Goal: Use online tool/utility: Utilize a website feature to perform a specific function

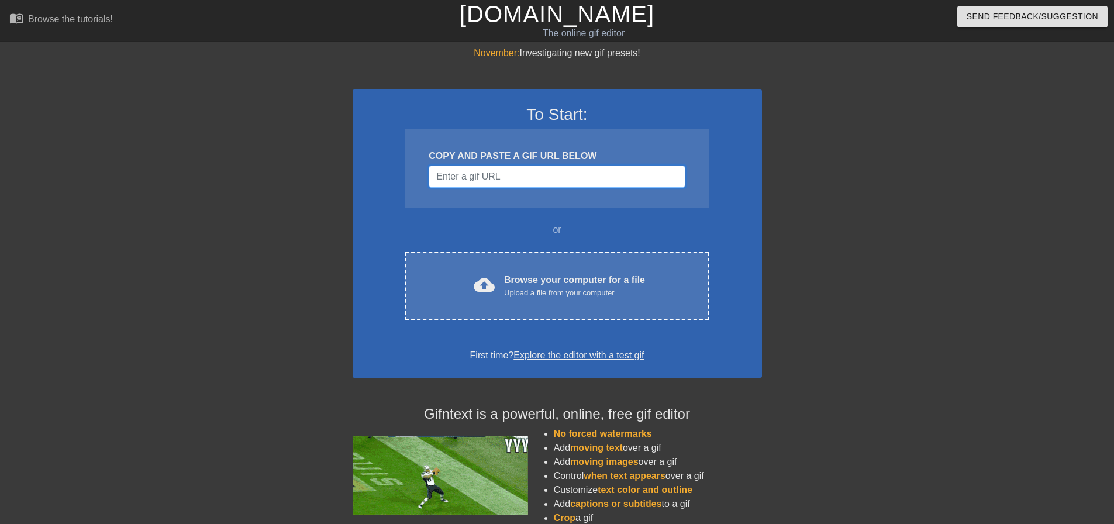
click at [500, 184] on input "Username" at bounding box center [556, 176] width 256 height 22
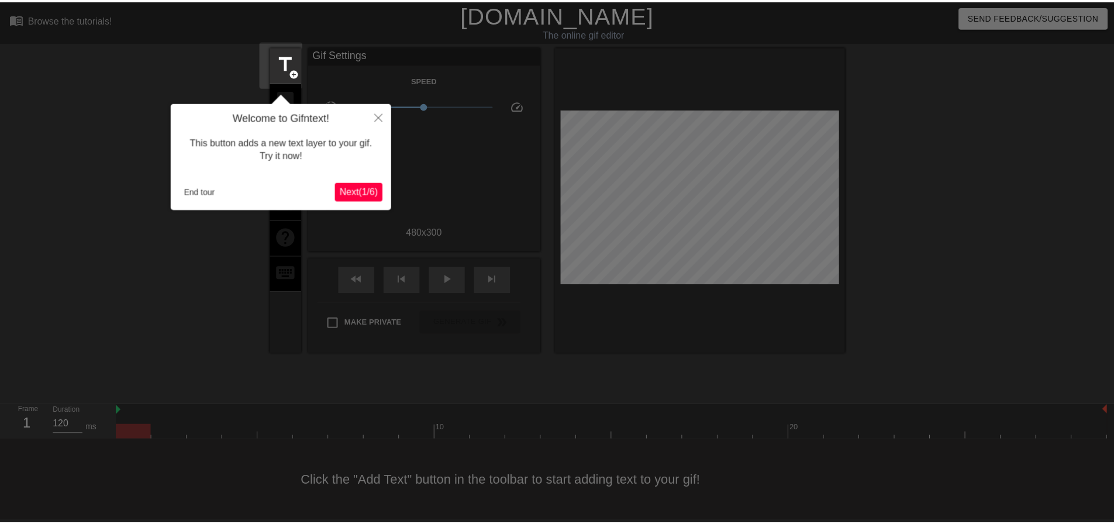
scroll to position [6, 0]
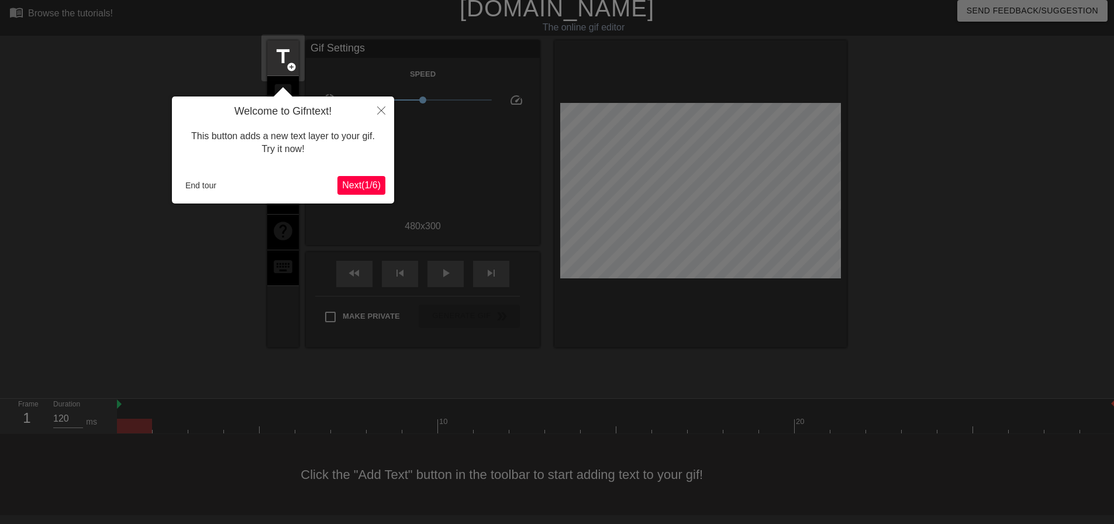
click at [377, 181] on span "Next ( 1 / 6 )" at bounding box center [361, 185] width 39 height 10
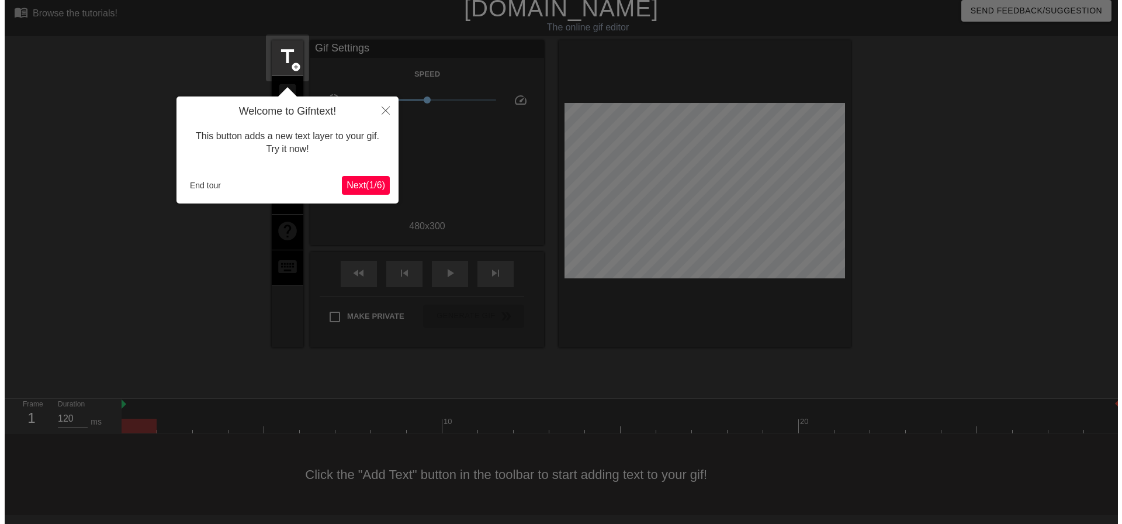
scroll to position [0, 0]
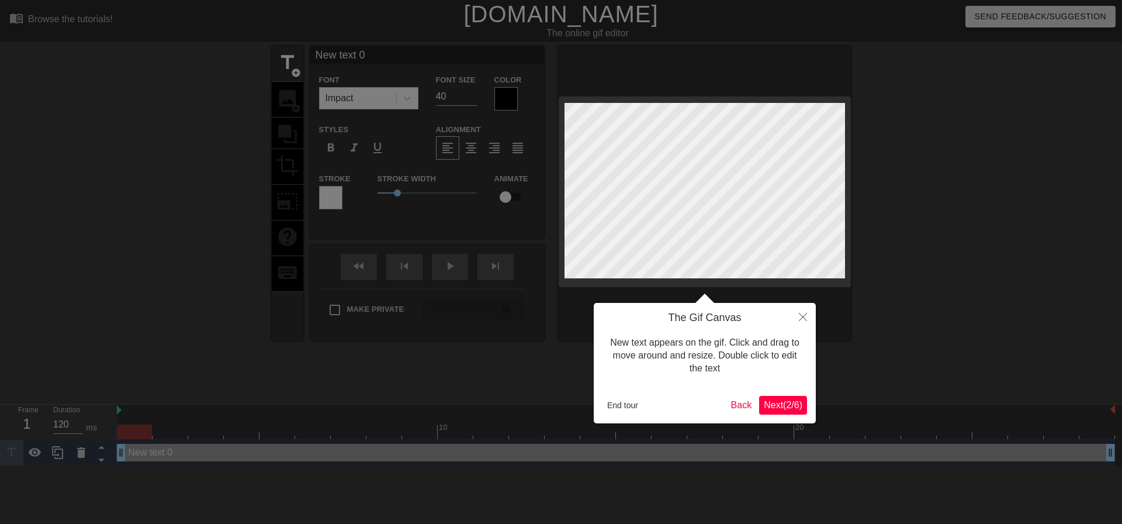
click at [783, 405] on span "Next ( 2 / 6 )" at bounding box center [783, 405] width 39 height 10
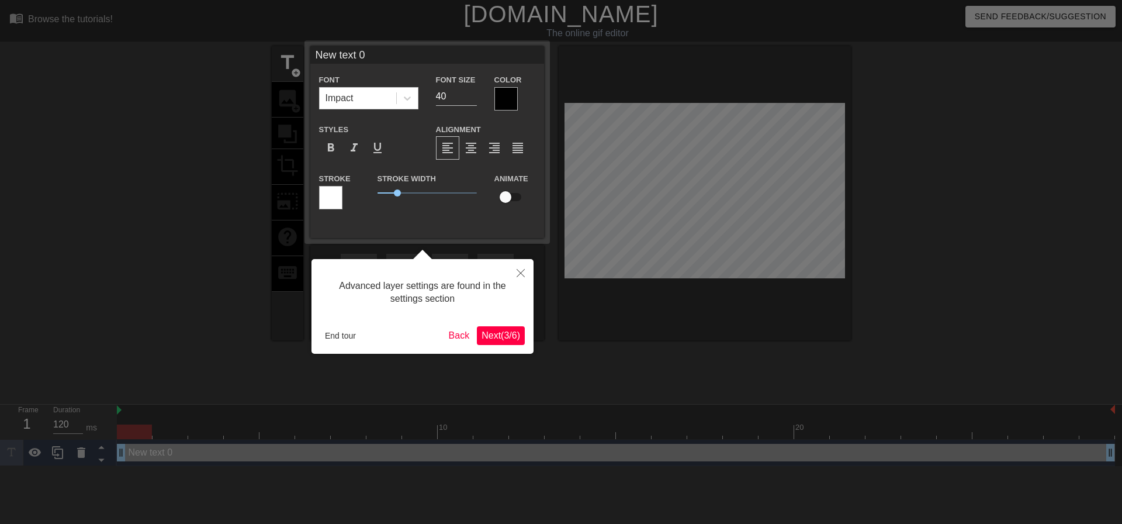
click at [496, 333] on span "Next ( 3 / 6 )" at bounding box center [501, 335] width 39 height 10
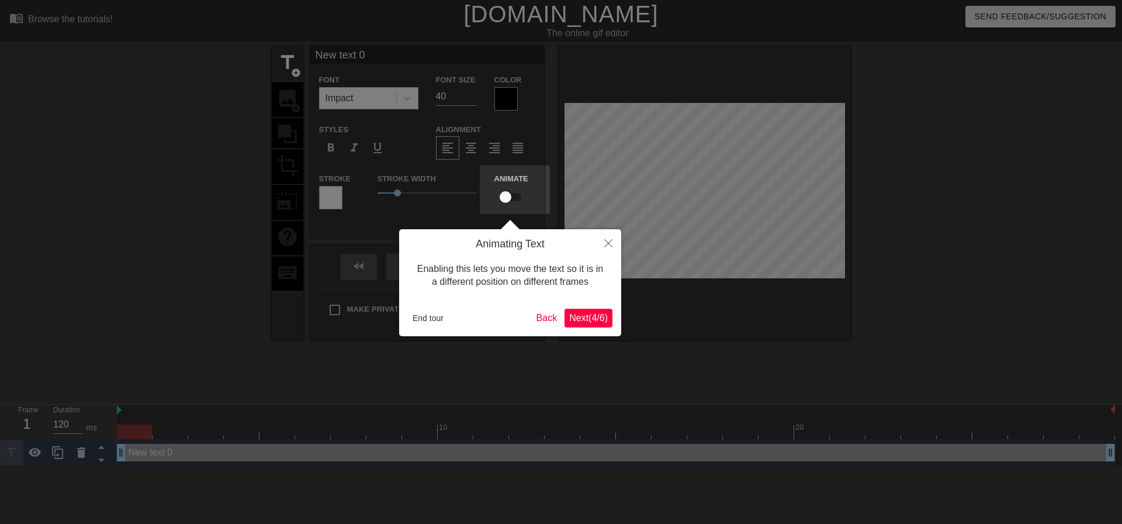
click at [597, 319] on span "Next ( 4 / 6 )" at bounding box center [588, 318] width 39 height 10
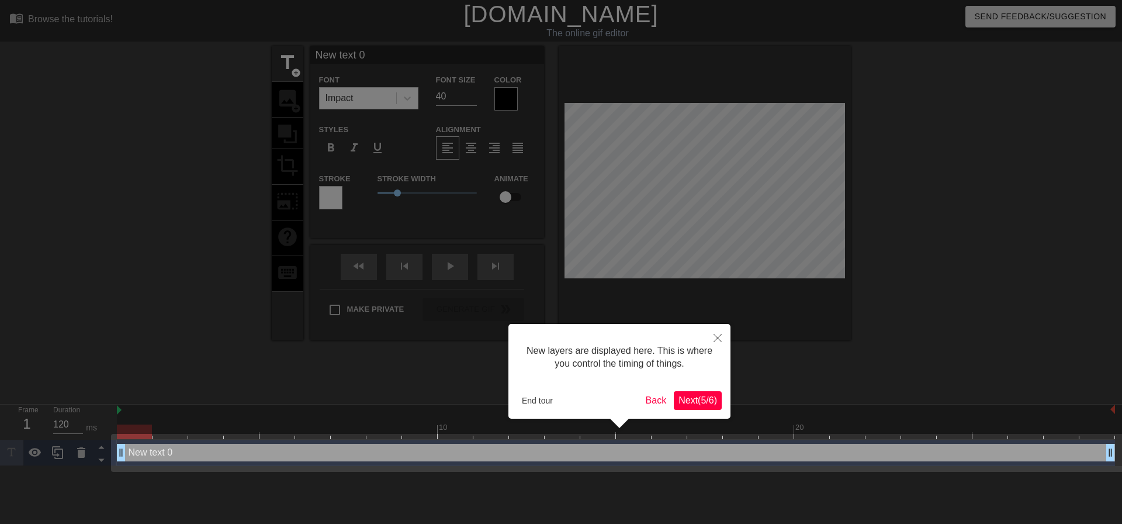
click at [693, 402] on span "Next ( 5 / 6 )" at bounding box center [698, 400] width 39 height 10
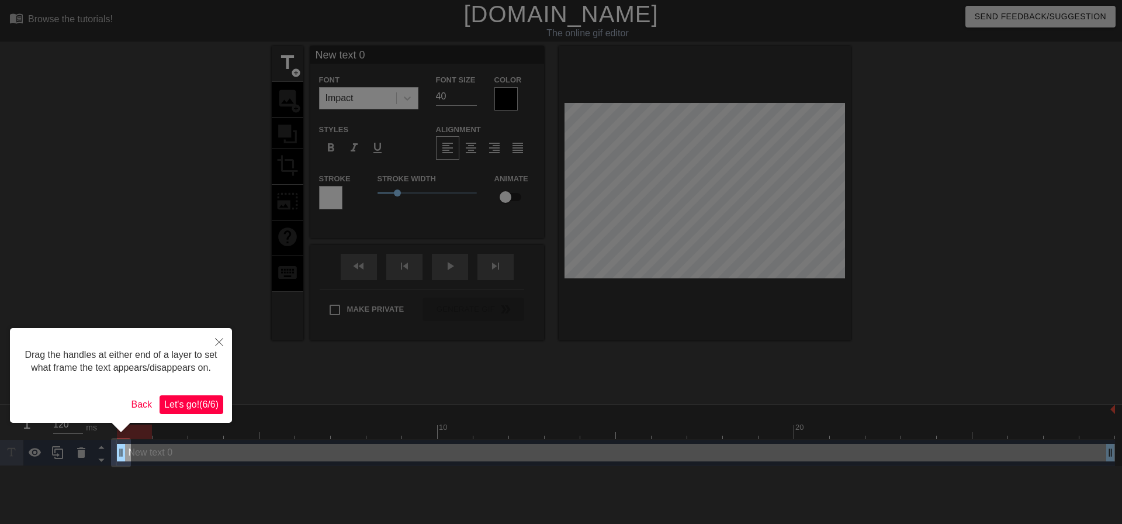
click at [209, 399] on span "Let's go! ( 6 / 6 )" at bounding box center [191, 404] width 54 height 10
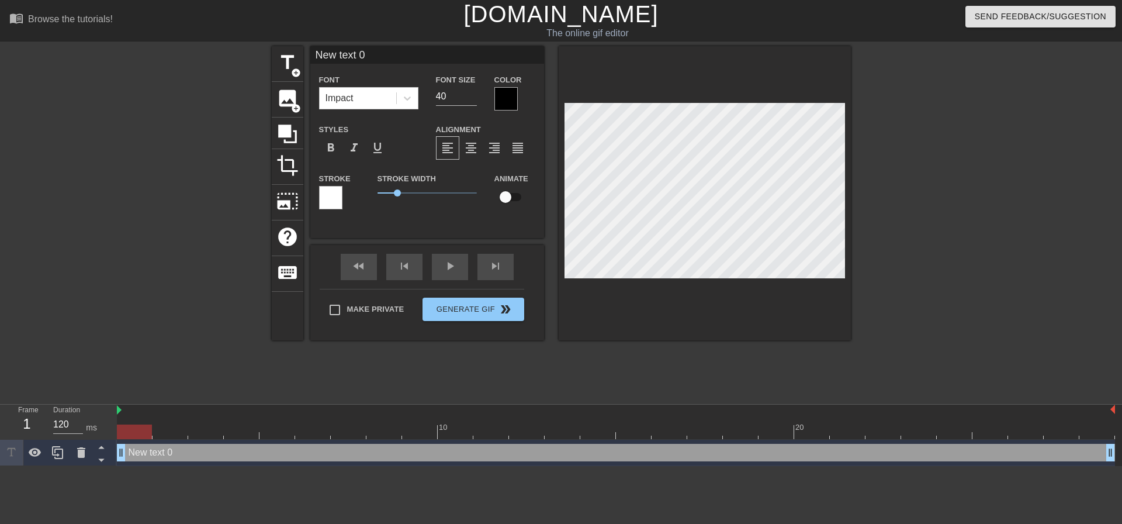
scroll to position [2, 3]
type input "T"
type textarea "T"
type input "Th"
type textarea "Th"
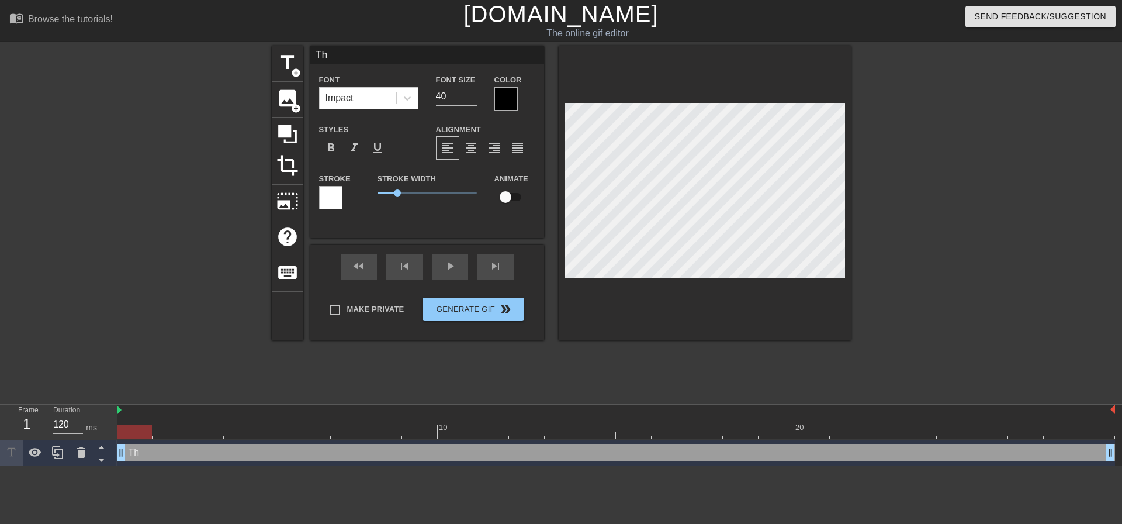
type input "The"
type textarea "The"
type input "The"
type textarea "The"
type input "The W"
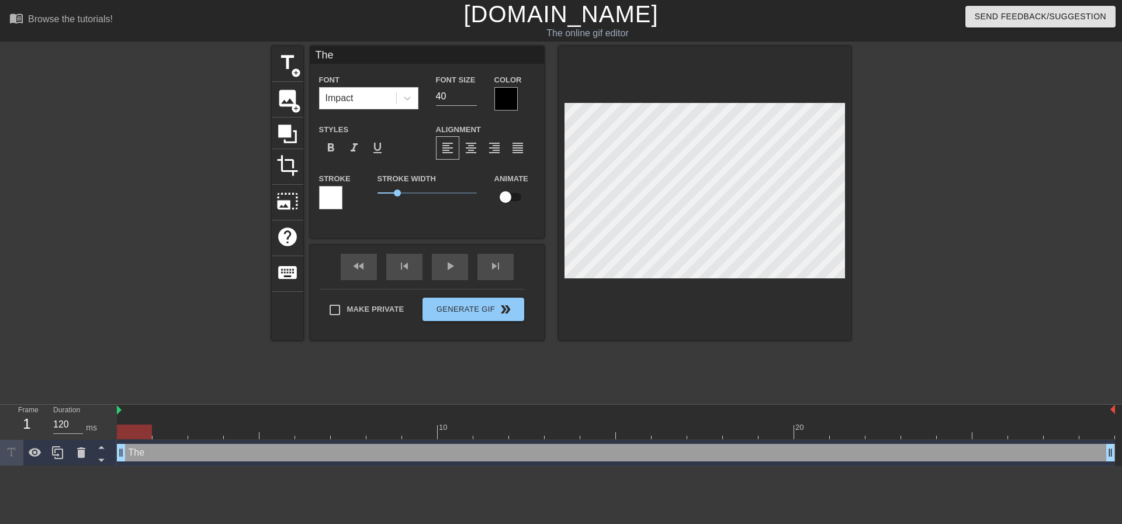
type textarea "The W"
type input "The We"
type textarea "The We"
type input "The Wee"
type textarea "The Wee"
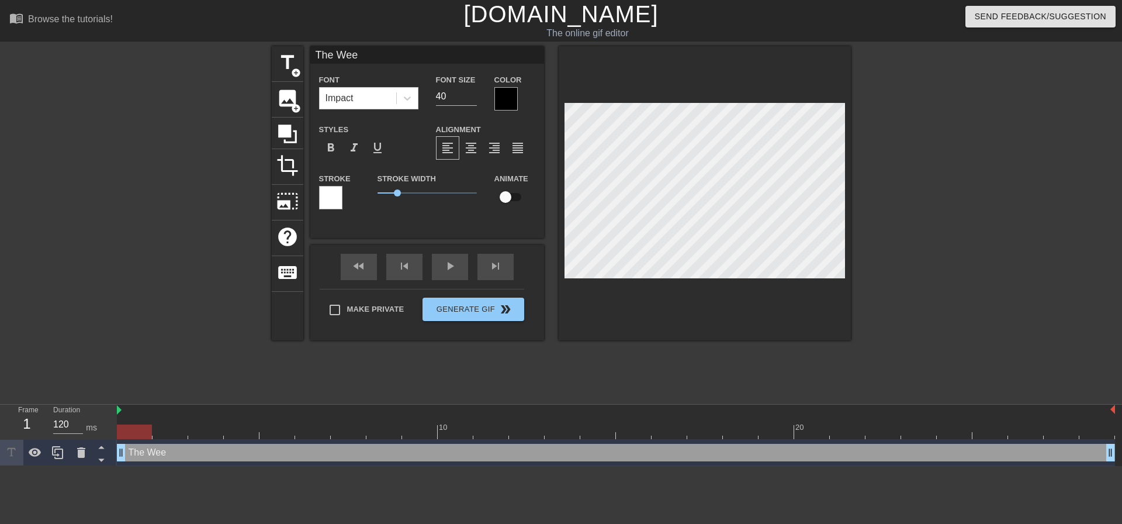
type input "The Week"
type textarea "The Week"
type input "The Weeke"
type textarea "The Weeke"
type input "The Weeken"
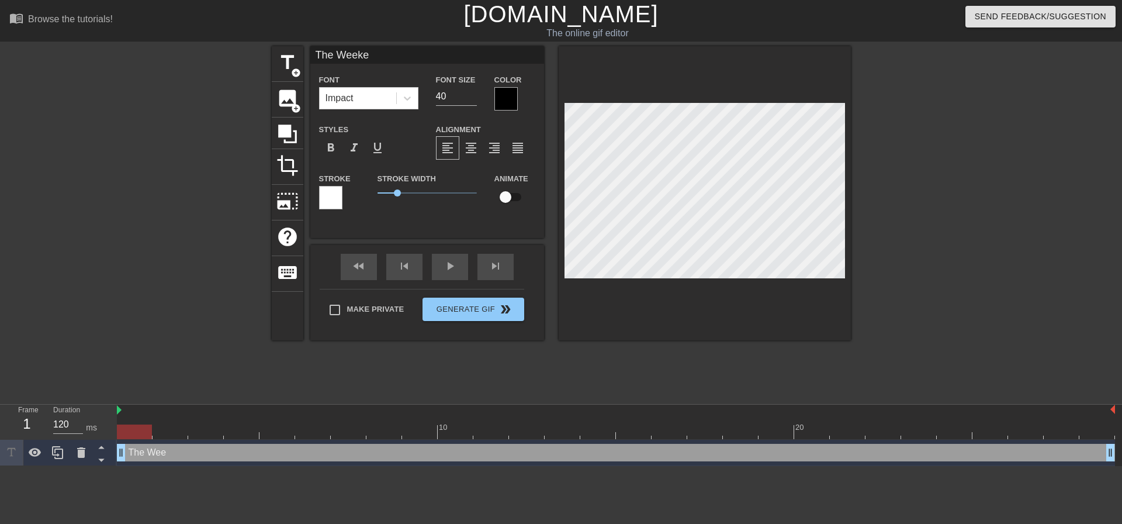
type textarea "The Weeken"
type input "The Weekend"
type textarea "The Weekend"
type input "TheWeekend"
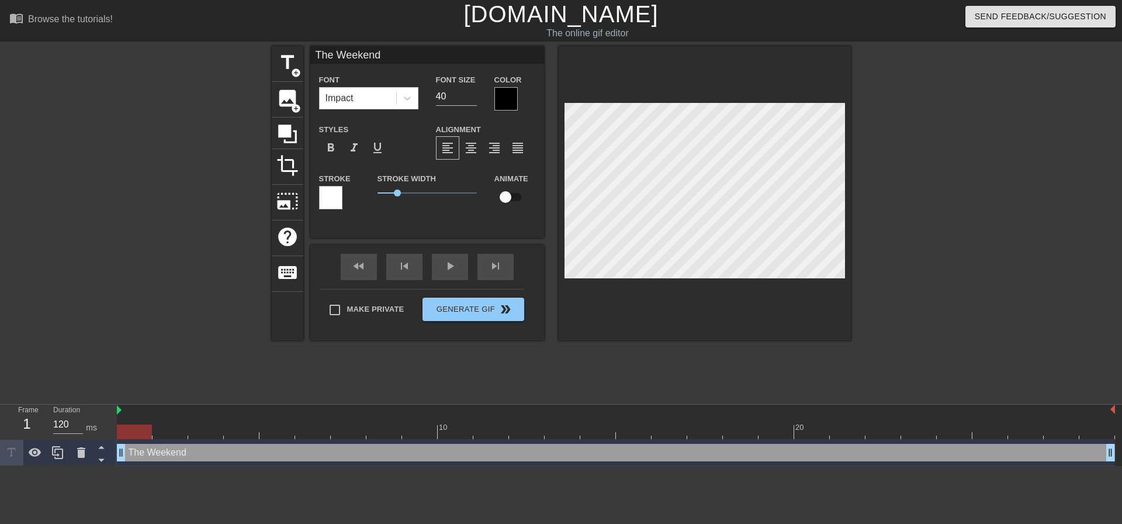
type textarea "TheWeekend"
type input "TheWeekend"
type textarea "The Weekend"
click at [475, 150] on span "format_align_center" at bounding box center [471, 148] width 14 height 14
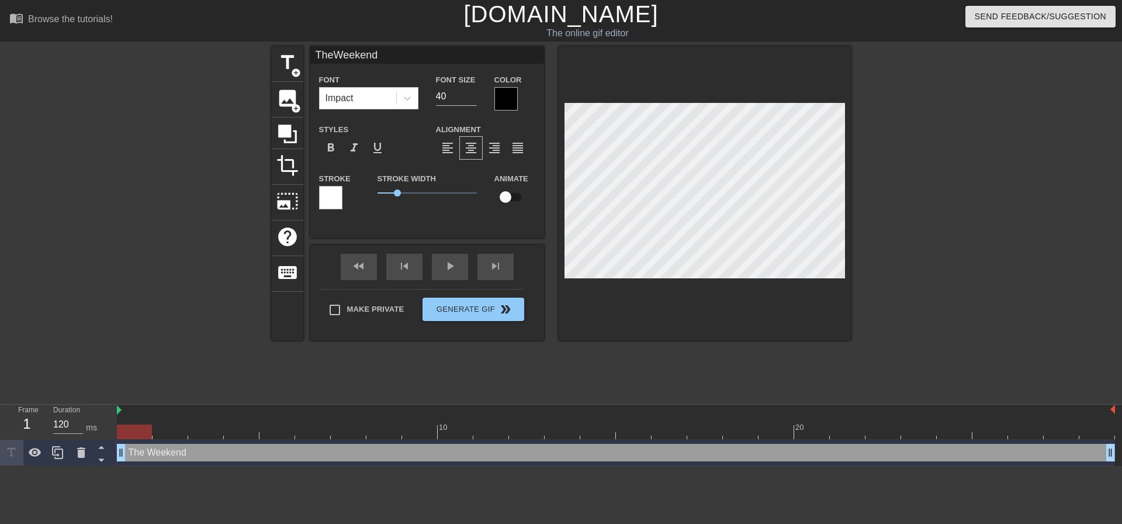
scroll to position [2, 3]
type input "TheWeekend"
type input "39"
click at [473, 100] on input "39" at bounding box center [456, 96] width 41 height 19
type input "TheWeekend"
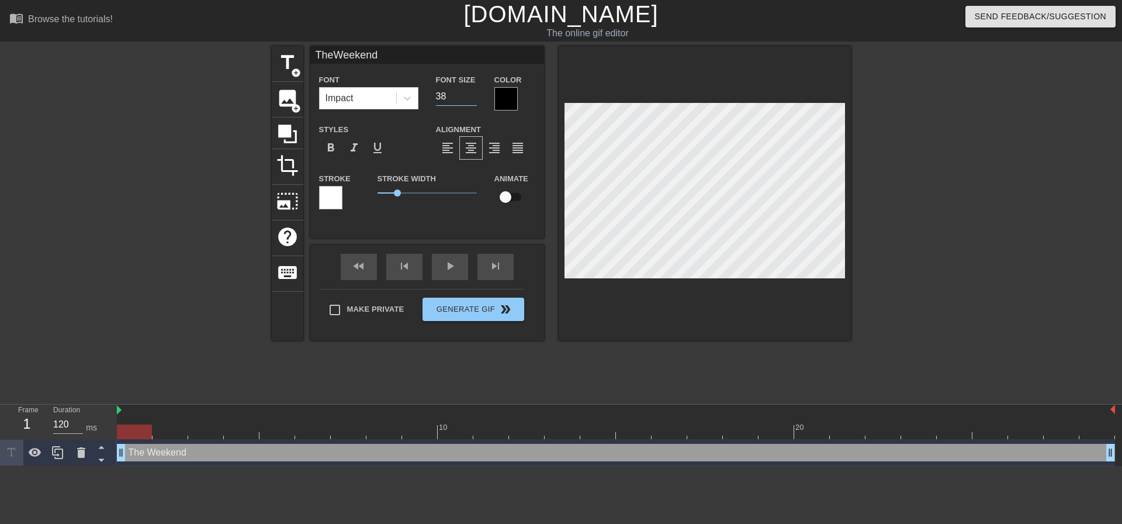
type input "38"
click at [473, 101] on input "38" at bounding box center [456, 96] width 41 height 19
type input "TheWeekend"
type input "37"
click at [473, 101] on input "37" at bounding box center [456, 96] width 41 height 19
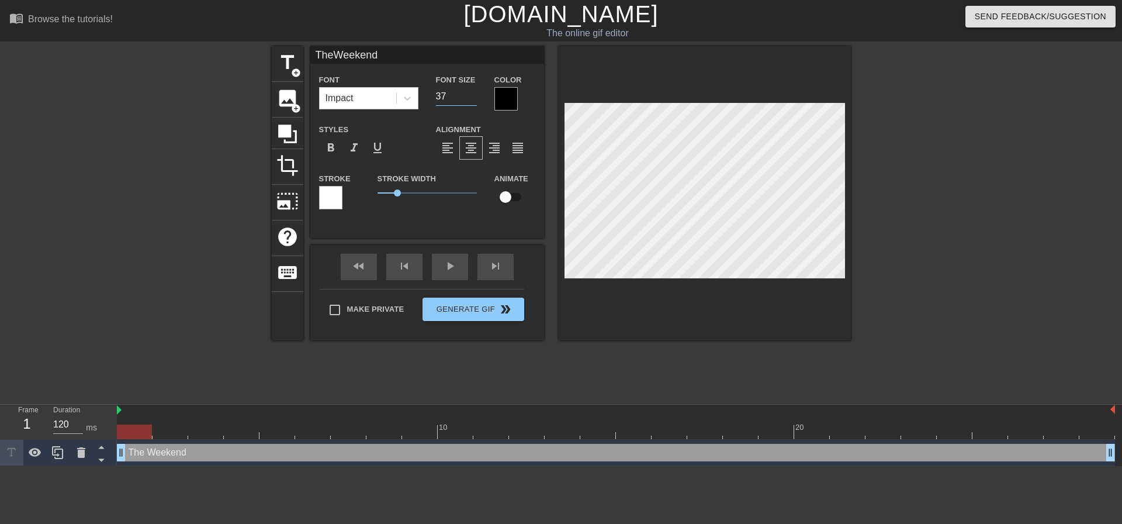
type input "TheWeekend"
type input "36"
click at [473, 101] on input "36" at bounding box center [456, 96] width 41 height 19
type input "TheWeekend"
type input "35"
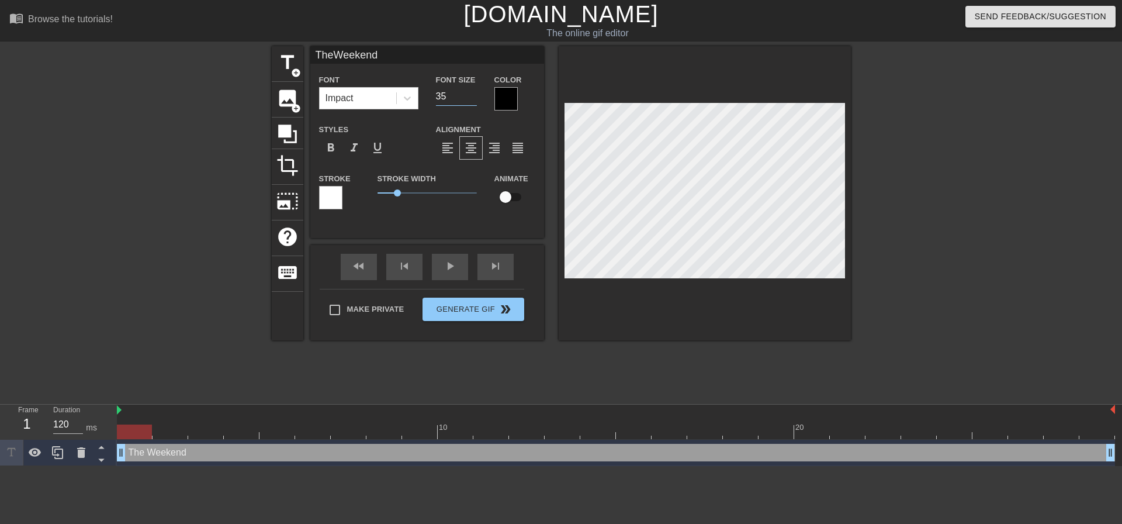
click at [473, 101] on input "35" at bounding box center [456, 96] width 41 height 19
type input "TheWeekend"
type input "34"
click at [473, 101] on input "34" at bounding box center [456, 96] width 41 height 19
type input "TheWeekend"
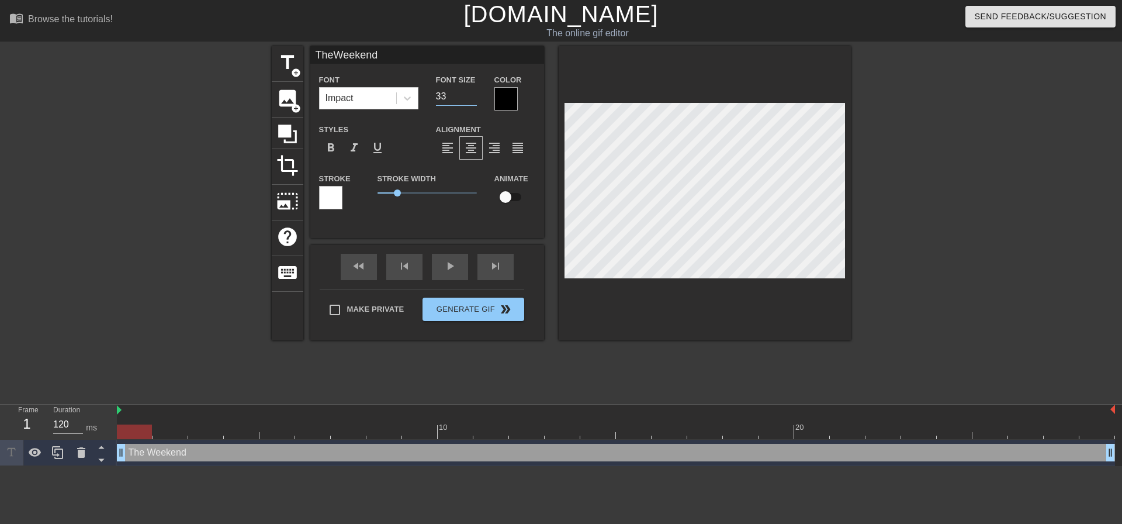
type input "33"
click at [473, 101] on input "33" at bounding box center [456, 96] width 41 height 19
type input "TheWeekend"
type input "32"
click at [473, 101] on input "32" at bounding box center [456, 96] width 41 height 19
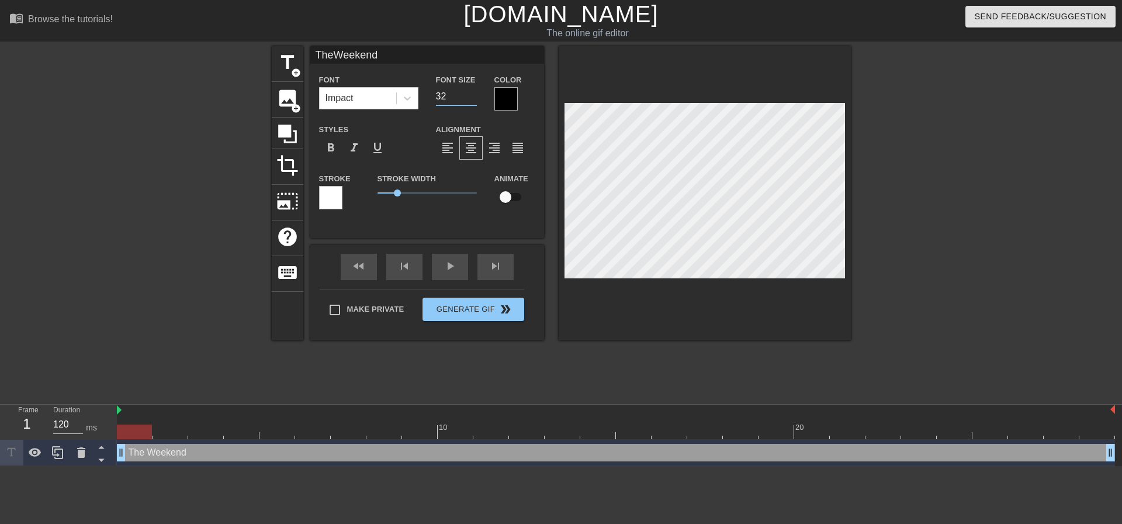
type input "TheWeekend"
type input "31"
click at [473, 101] on input "31" at bounding box center [456, 96] width 41 height 19
type input "TheWeekend"
type input "30"
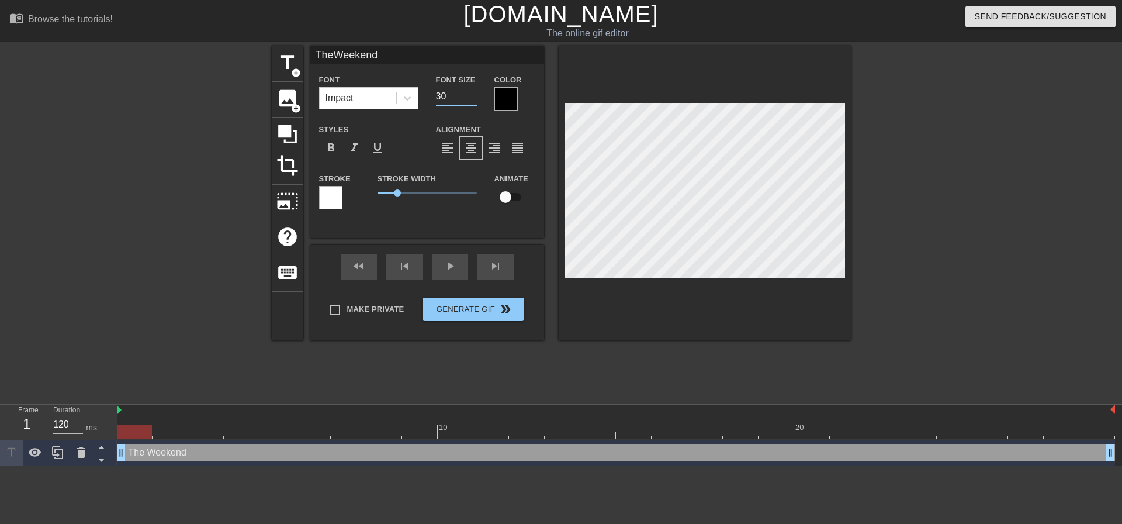
click at [473, 101] on input "30" at bounding box center [456, 96] width 41 height 19
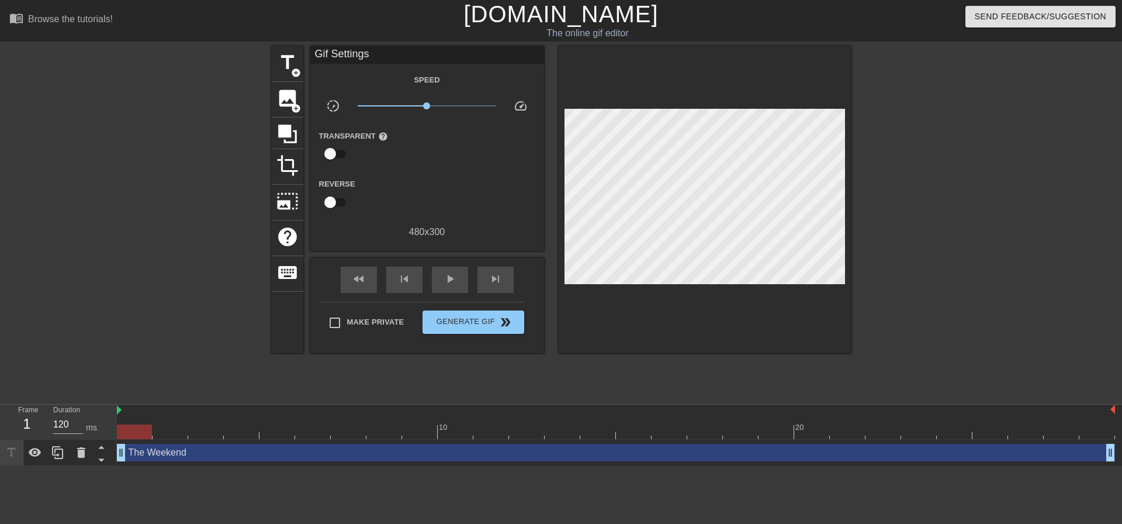
click at [934, 226] on div at bounding box center [952, 221] width 175 height 351
click at [285, 58] on span "title" at bounding box center [287, 62] width 22 height 22
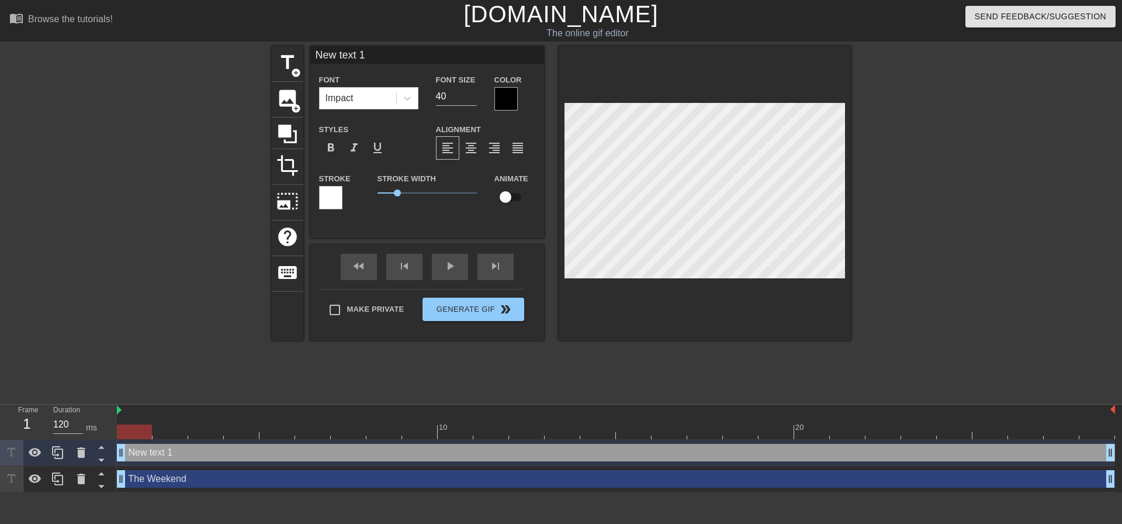
scroll to position [2, 3]
type input "R"
type textarea "RE"
type input "REn"
type textarea "REn"
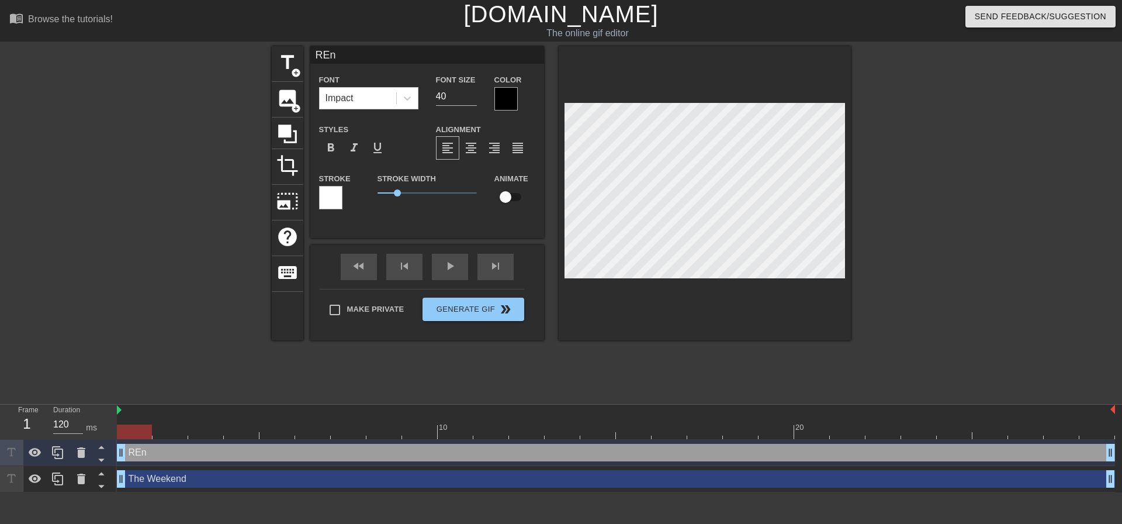
type input "REnt"
type textarea "REnt"
type input "REntC"
type textarea "REntC"
type input "REntCA"
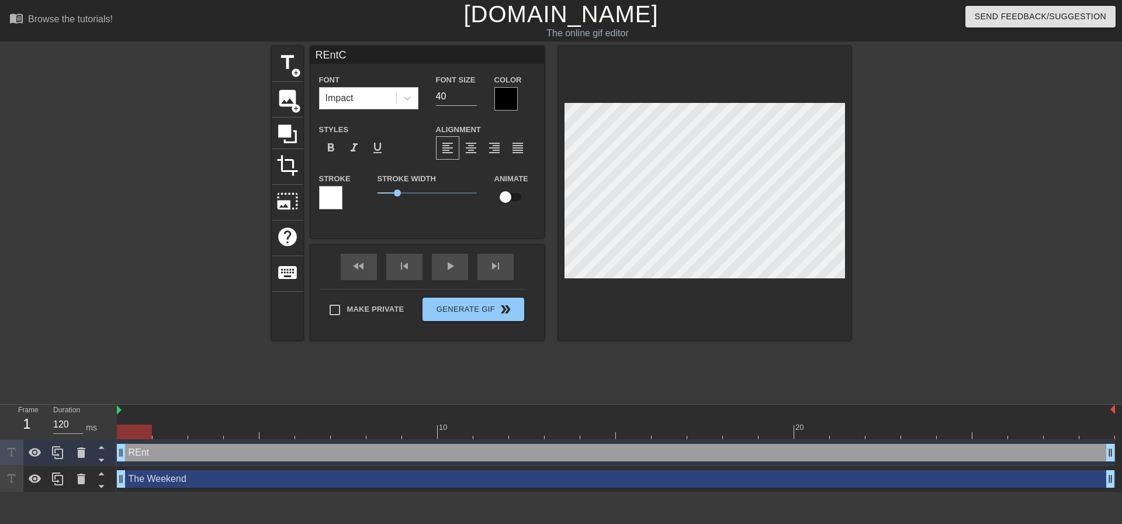
type textarea "REntCA"
type input "REntCAf"
type textarea "REntCAf"
type input "REntCAfe"
type textarea "REntCAfe"
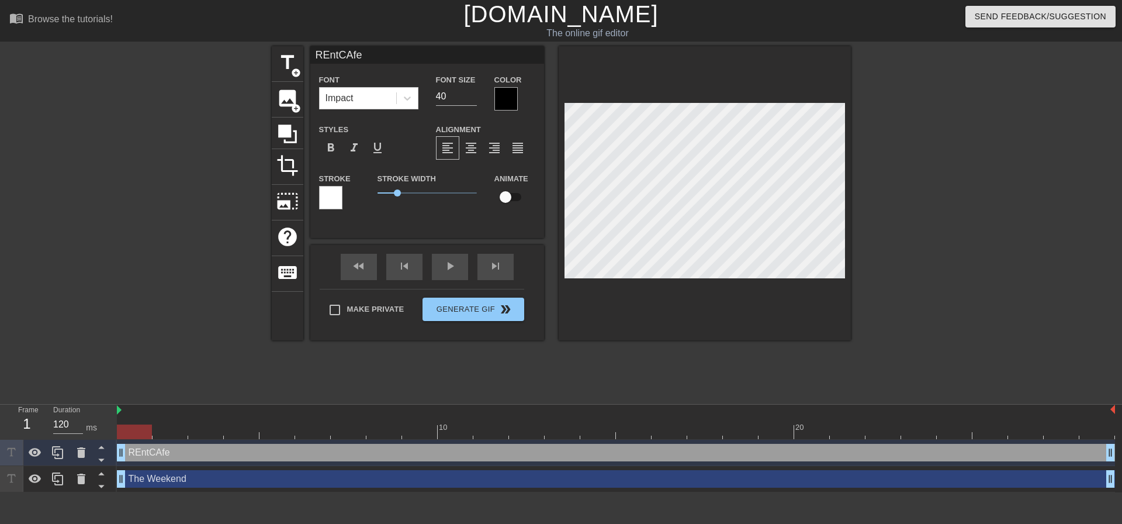
type input "REntCAf"
type textarea "REntCAf"
type input "REntCA"
type textarea "REntCA"
type input "REntC"
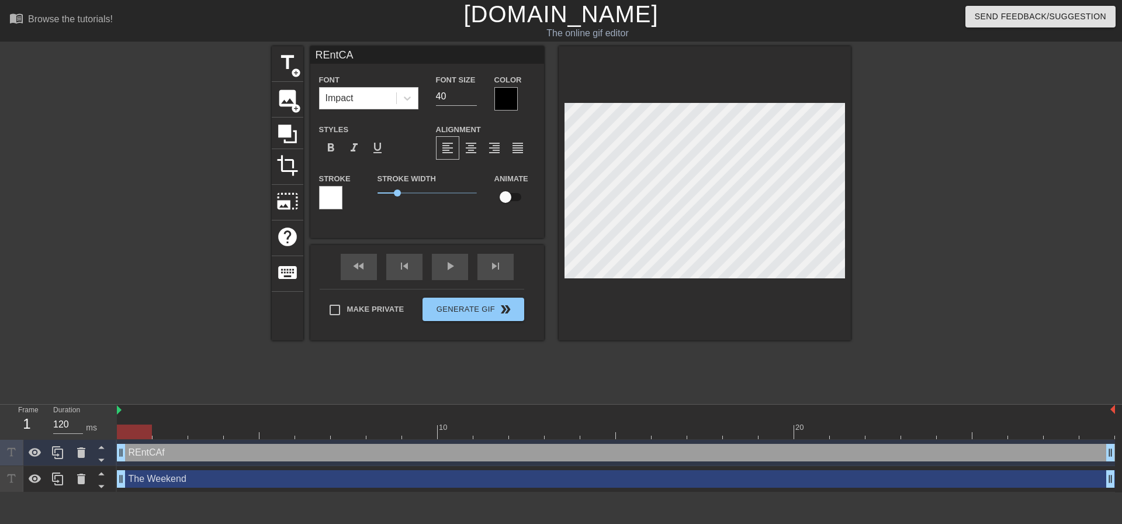
type textarea "REntC"
type input "REnt"
type textarea "REnt"
type input "REn"
type textarea "REn"
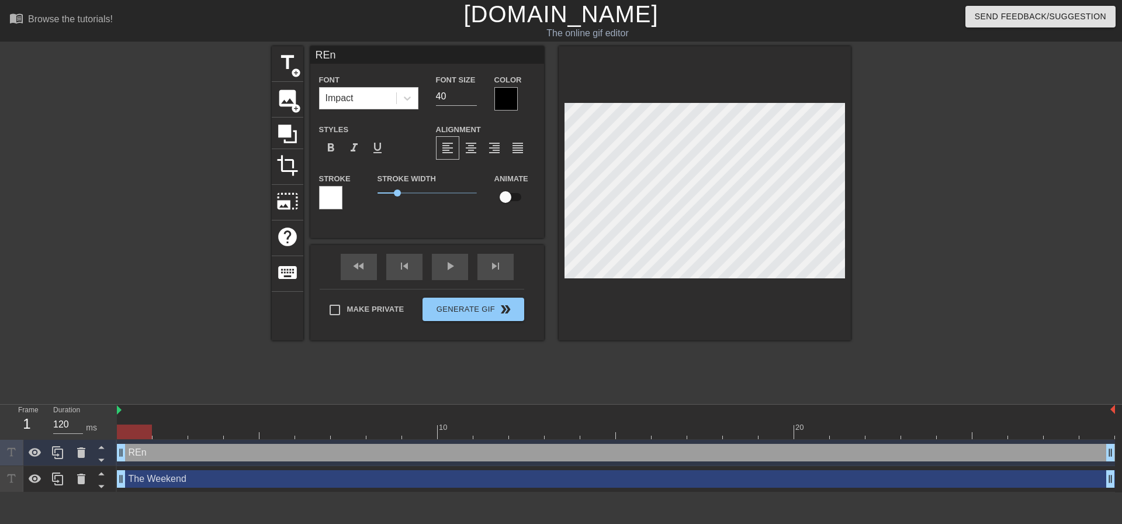
type input "RE"
type textarea "RE"
type input "R"
type textarea "R"
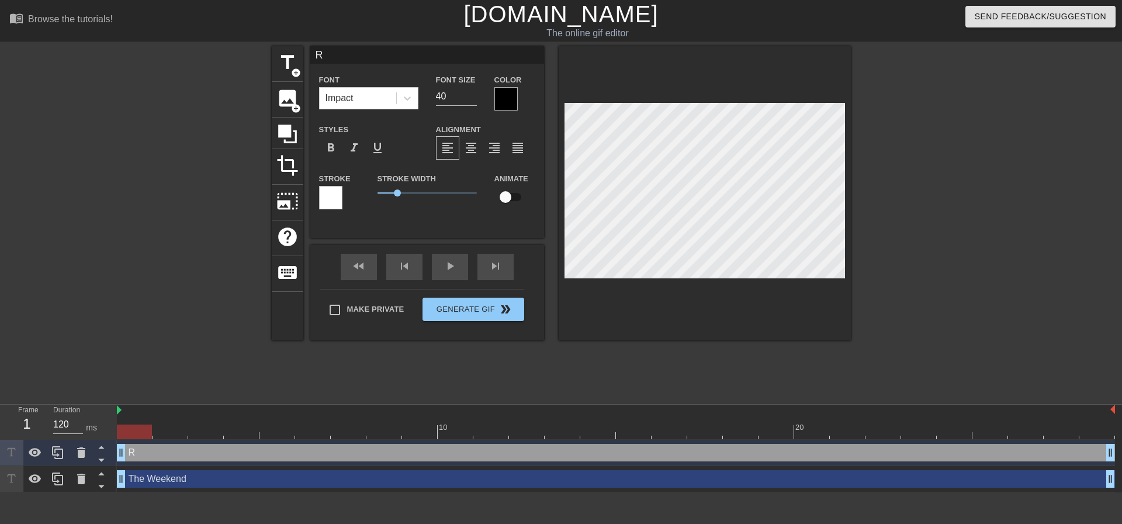
type input "Re"
type textarea "Re"
type input "Ren"
type textarea "Ren"
type input "Rent"
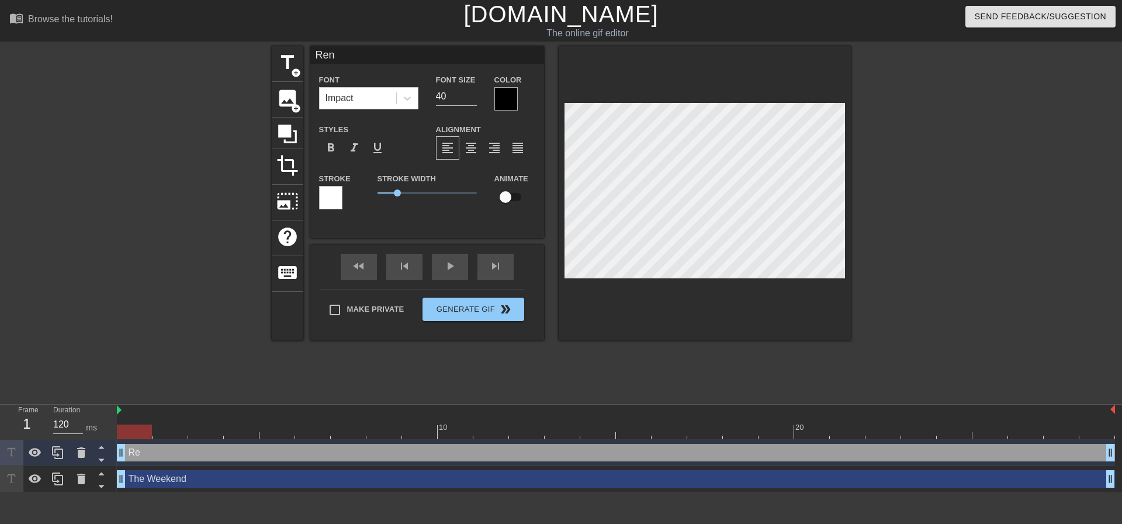
type textarea "Rent"
type input "RentC"
type textarea "RentC"
type input "RentCa"
type textarea "RentCa"
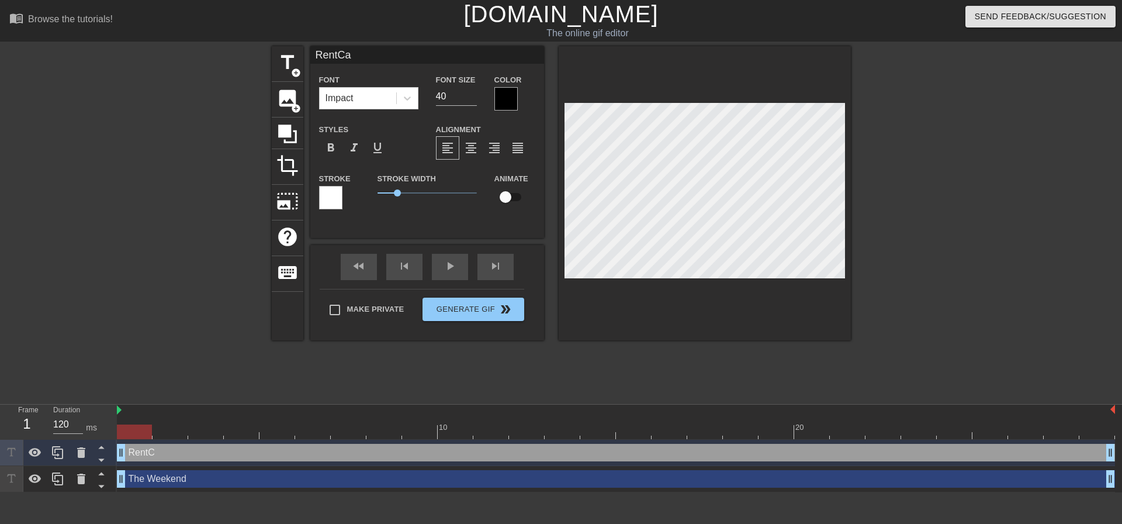
scroll to position [2, 2]
type input "RentCaf"
type textarea "RentCaf"
type input "RentCafe"
type textarea "RentCafe"
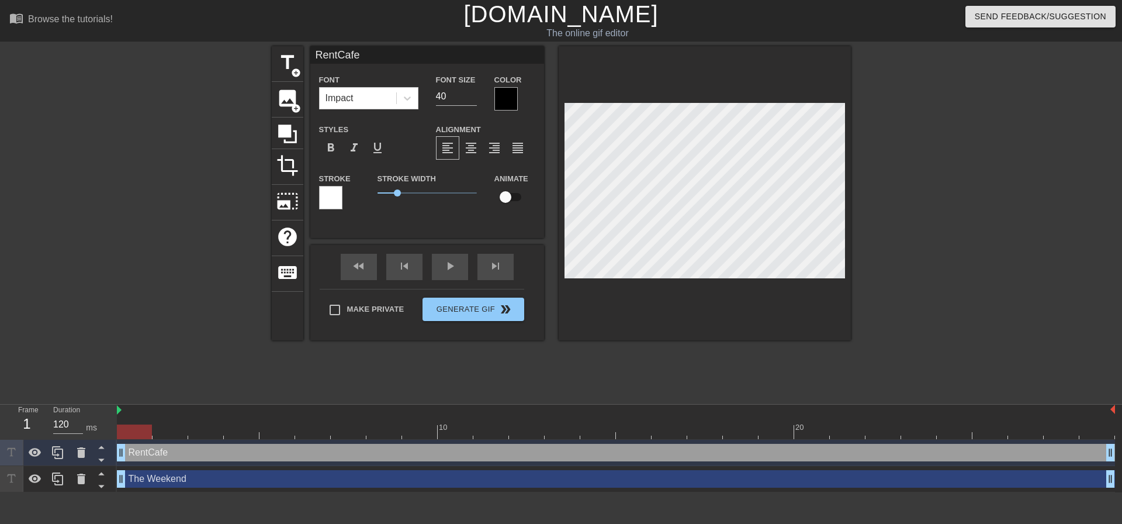
click at [514, 100] on div at bounding box center [506, 98] width 23 height 23
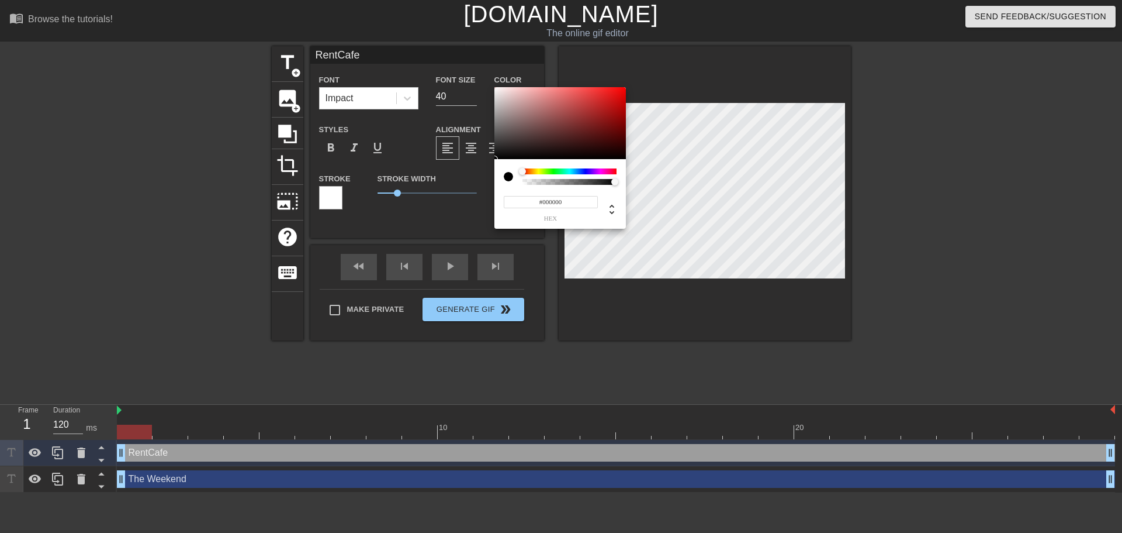
drag, startPoint x: 543, startPoint y: 203, endPoint x: 575, endPoint y: 203, distance: 32.1
click at [575, 203] on input "#000000" at bounding box center [551, 202] width 94 height 12
type input "#ffffff"
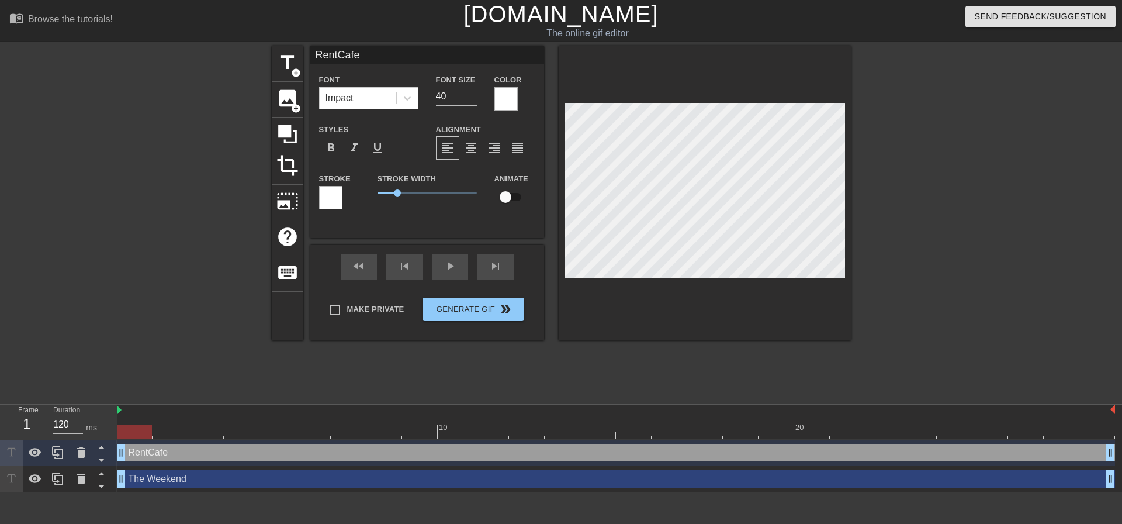
scroll to position [2, 1]
click at [339, 201] on div at bounding box center [330, 197] width 23 height 23
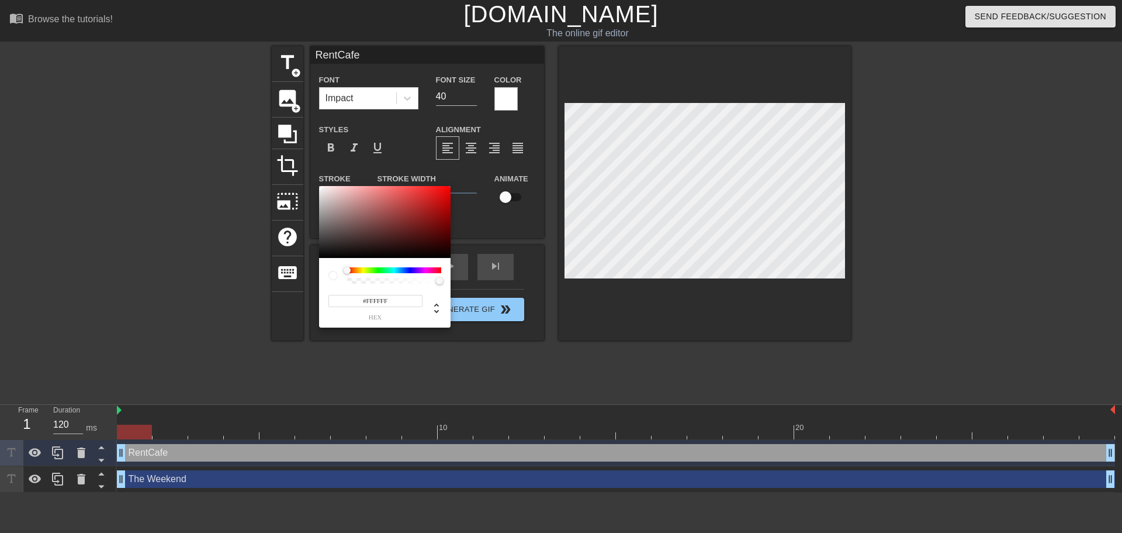
drag, startPoint x: 367, startPoint y: 299, endPoint x: 394, endPoint y: 300, distance: 26.9
click at [394, 300] on input "#FFFFFF" at bounding box center [376, 301] width 94 height 12
type input "#000000"
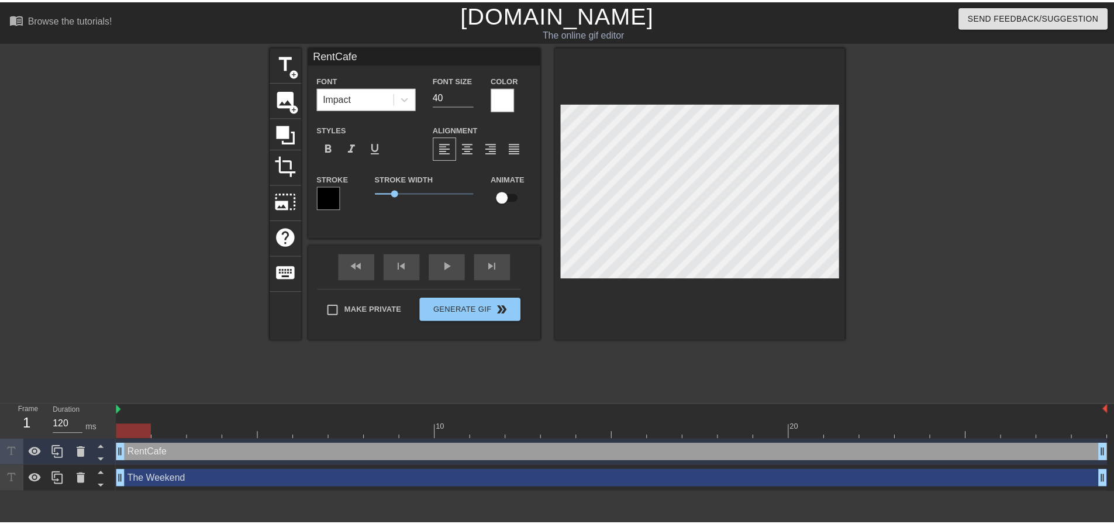
scroll to position [2, 2]
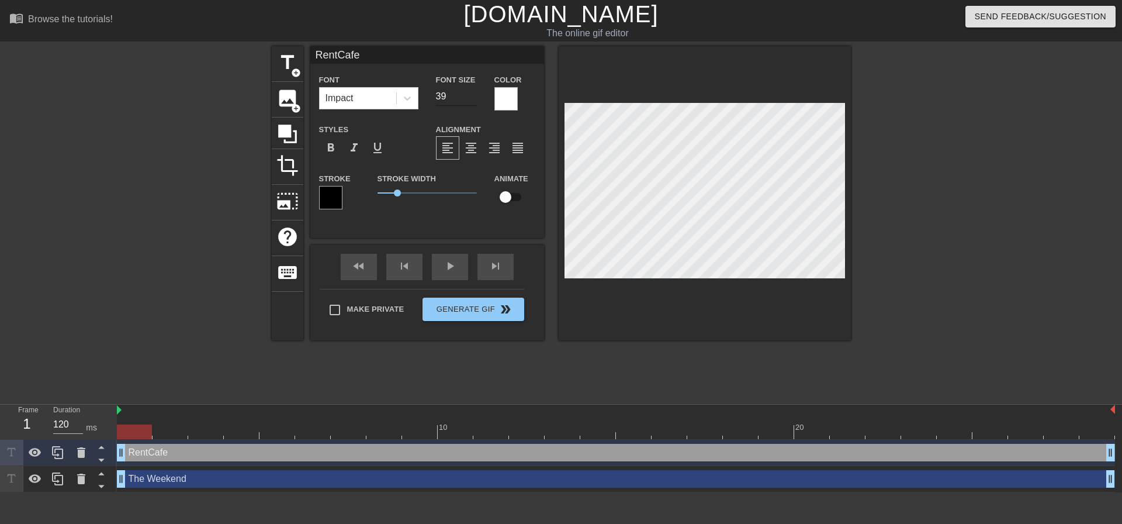
click at [471, 99] on input "39" at bounding box center [456, 96] width 41 height 19
click at [471, 99] on input "38" at bounding box center [456, 96] width 41 height 19
click at [471, 99] on input "37" at bounding box center [456, 96] width 41 height 19
click at [471, 99] on input "36" at bounding box center [456, 96] width 41 height 19
click at [471, 99] on input "35" at bounding box center [456, 96] width 41 height 19
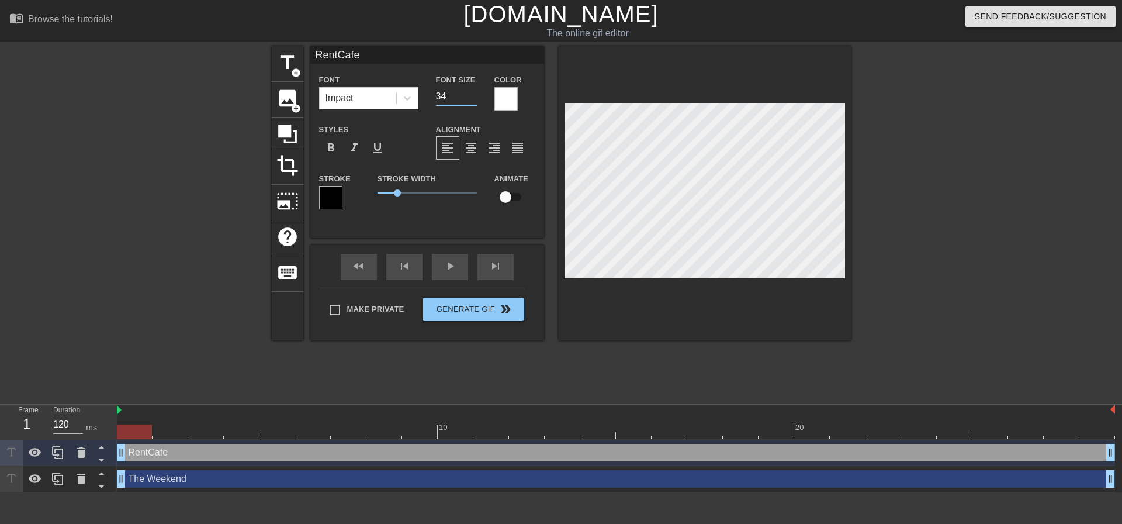
click at [471, 99] on input "34" at bounding box center [456, 96] width 41 height 19
click at [471, 99] on input "33" at bounding box center [456, 96] width 41 height 19
click at [471, 99] on input "32" at bounding box center [456, 96] width 41 height 19
click at [471, 99] on input "31" at bounding box center [456, 96] width 41 height 19
type input "30"
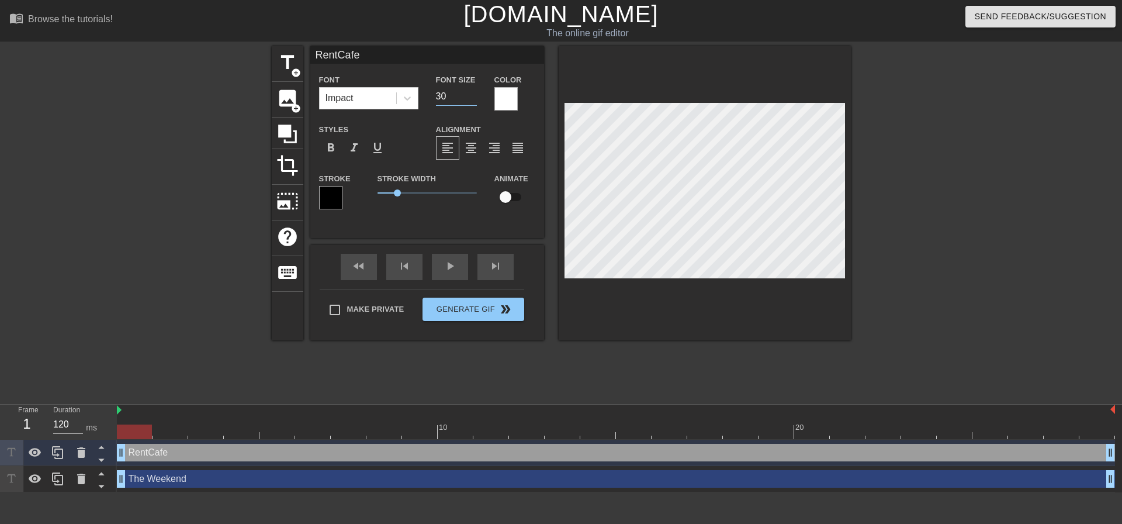
click at [471, 99] on input "30" at bounding box center [456, 96] width 41 height 19
drag, startPoint x: 1111, startPoint y: 453, endPoint x: 956, endPoint y: 462, distance: 155.2
click at [956, 462] on div "RentCafe drag_handle drag_handle" at bounding box center [616, 453] width 998 height 26
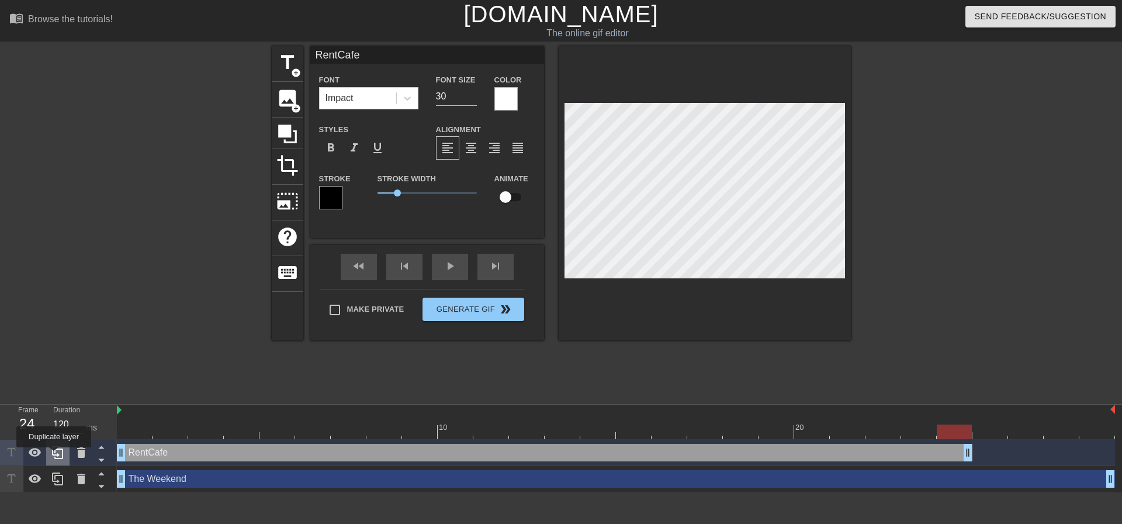
click at [54, 455] on icon at bounding box center [57, 452] width 11 height 13
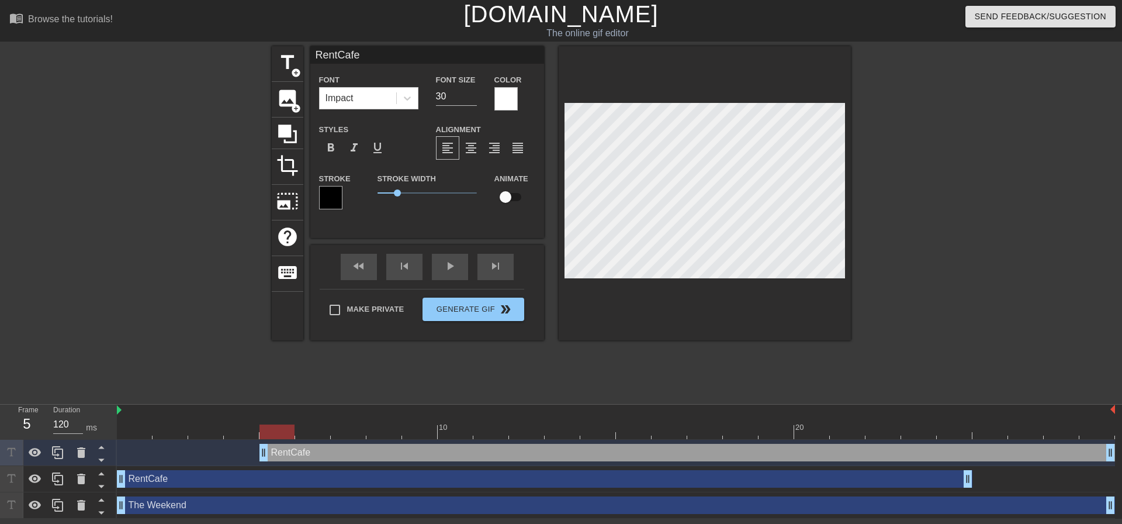
drag, startPoint x: 372, startPoint y: 451, endPoint x: 743, endPoint y: 450, distance: 370.6
click at [757, 450] on div "RentCafe drag_handle drag_handle" at bounding box center [688, 453] width 856 height 18
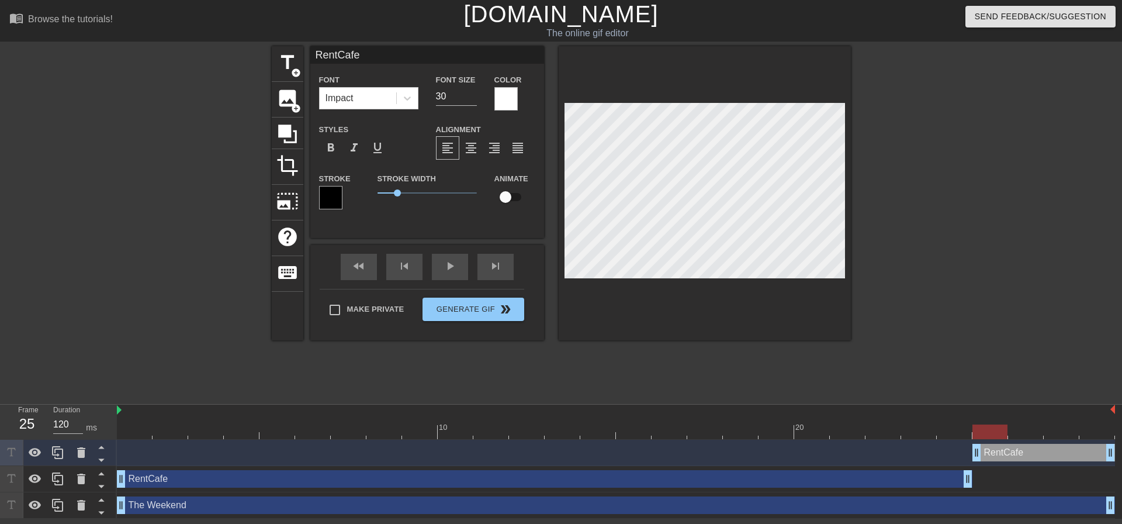
drag, startPoint x: 265, startPoint y: 454, endPoint x: 975, endPoint y: 469, distance: 710.4
click at [975, 469] on div "RentCafe drag_handle drag_handle RentCafe drag_handle drag_handle The Weekend d…" at bounding box center [619, 479] width 1005 height 79
drag, startPoint x: 1108, startPoint y: 452, endPoint x: 1017, endPoint y: 458, distance: 90.8
click at [1017, 458] on div "RentCafe drag_handle drag_handle" at bounding box center [616, 453] width 998 height 18
drag, startPoint x: 1003, startPoint y: 453, endPoint x: 1018, endPoint y: 451, distance: 15.3
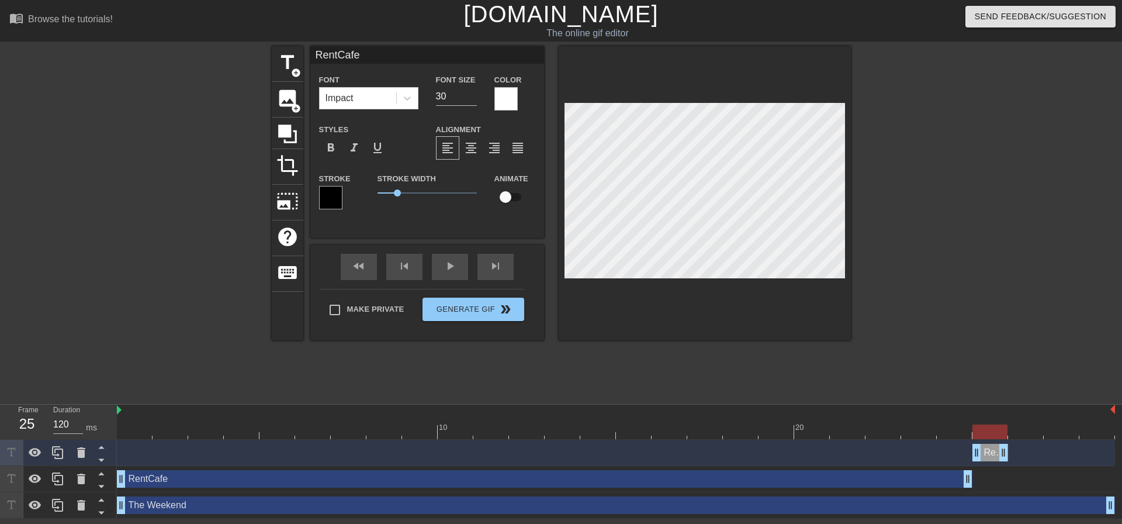
click at [1018, 451] on div "RentCafe drag_handle drag_handle" at bounding box center [616, 453] width 998 height 18
click at [61, 452] on icon at bounding box center [58, 452] width 14 height 14
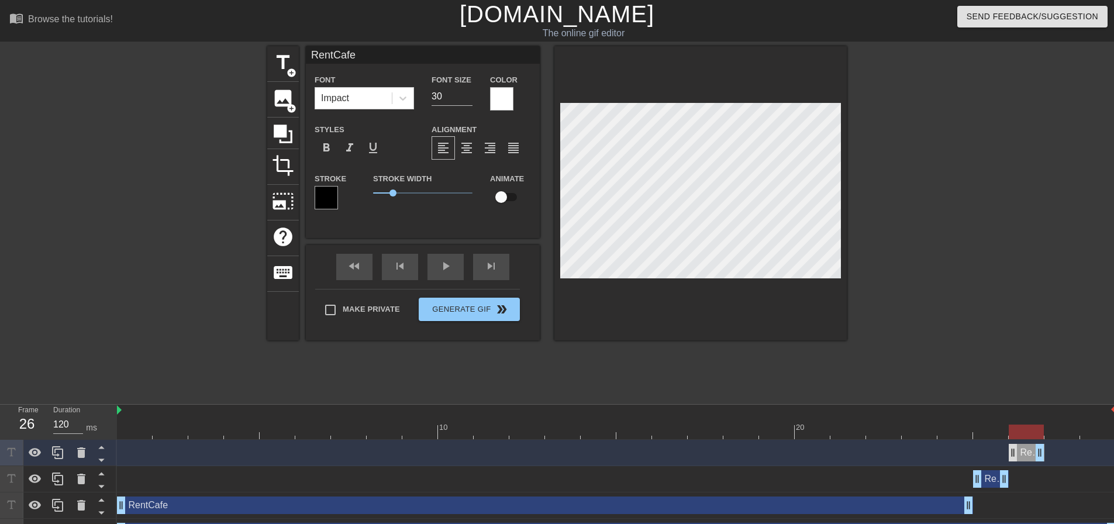
drag, startPoint x: 991, startPoint y: 450, endPoint x: 1016, endPoint y: 451, distance: 25.1
click at [1016, 451] on div "RentCafe drag_handle drag_handle" at bounding box center [1026, 453] width 36 height 18
click at [57, 451] on icon at bounding box center [58, 452] width 14 height 14
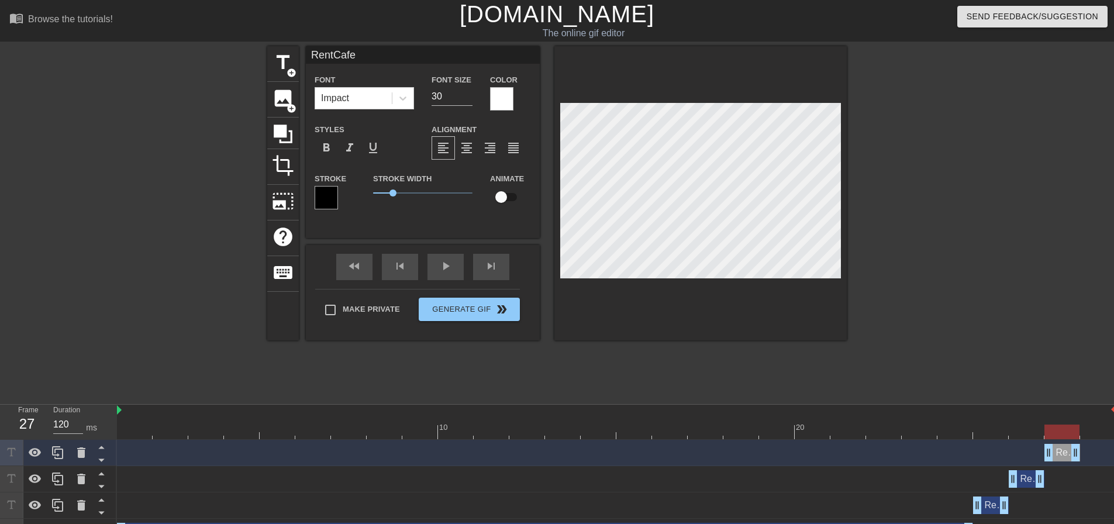
drag, startPoint x: 1029, startPoint y: 452, endPoint x: 1057, endPoint y: 451, distance: 28.1
click at [1057, 451] on div "RentCafe drag_handle drag_handle" at bounding box center [1062, 453] width 36 height 18
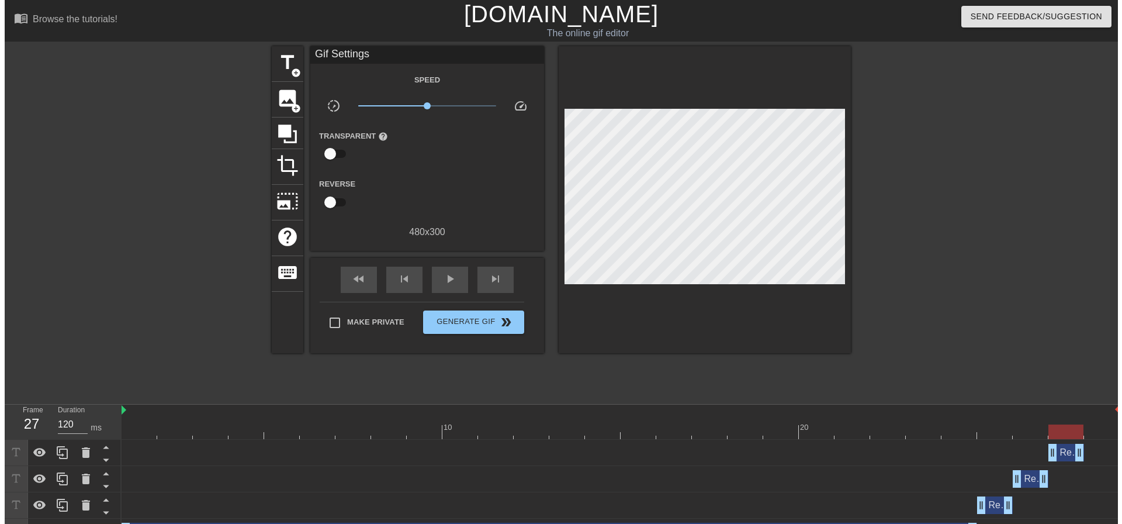
scroll to position [0, 9]
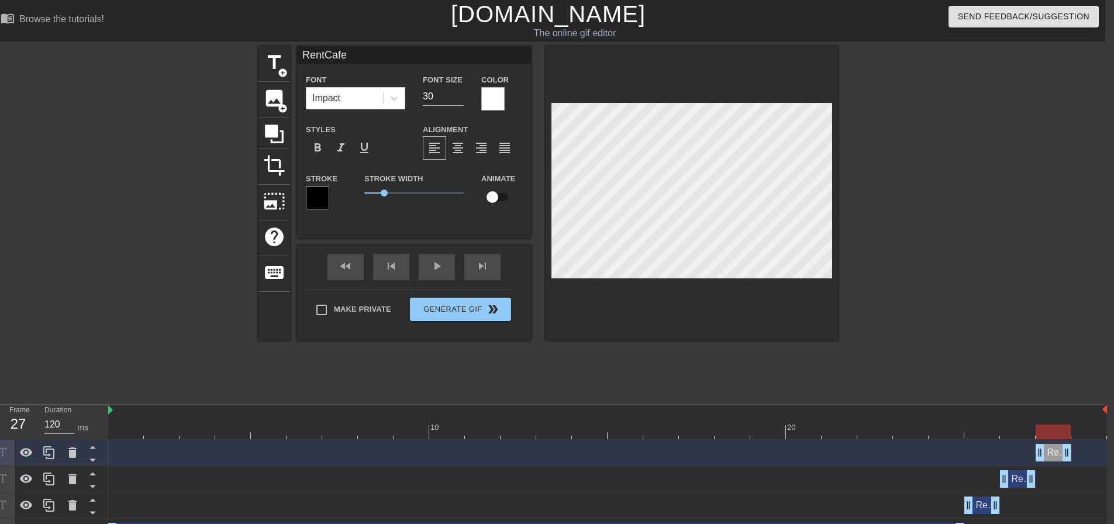
drag, startPoint x: 1067, startPoint y: 454, endPoint x: 1083, endPoint y: 448, distance: 17.4
click at [1083, 448] on div "RentCafe drag_handle drag_handle" at bounding box center [607, 453] width 998 height 18
click at [53, 448] on icon at bounding box center [49, 452] width 14 height 14
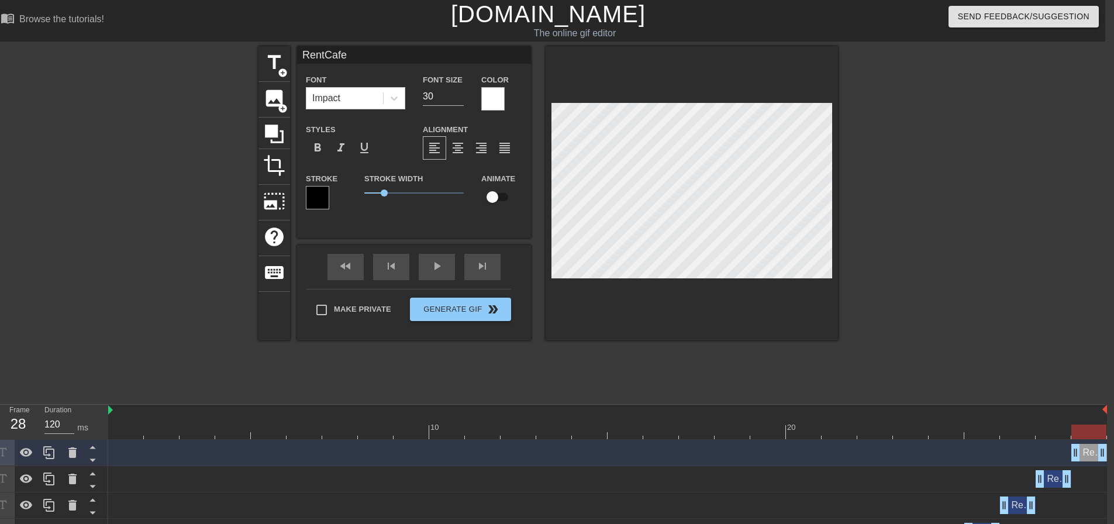
drag, startPoint x: 1052, startPoint y: 455, endPoint x: 1083, endPoint y: 455, distance: 31.0
click at [1083, 455] on div "RentCafe drag_handle drag_handle" at bounding box center [1089, 453] width 36 height 18
click at [480, 312] on button "Generate Gif double_arrow" at bounding box center [460, 309] width 101 height 23
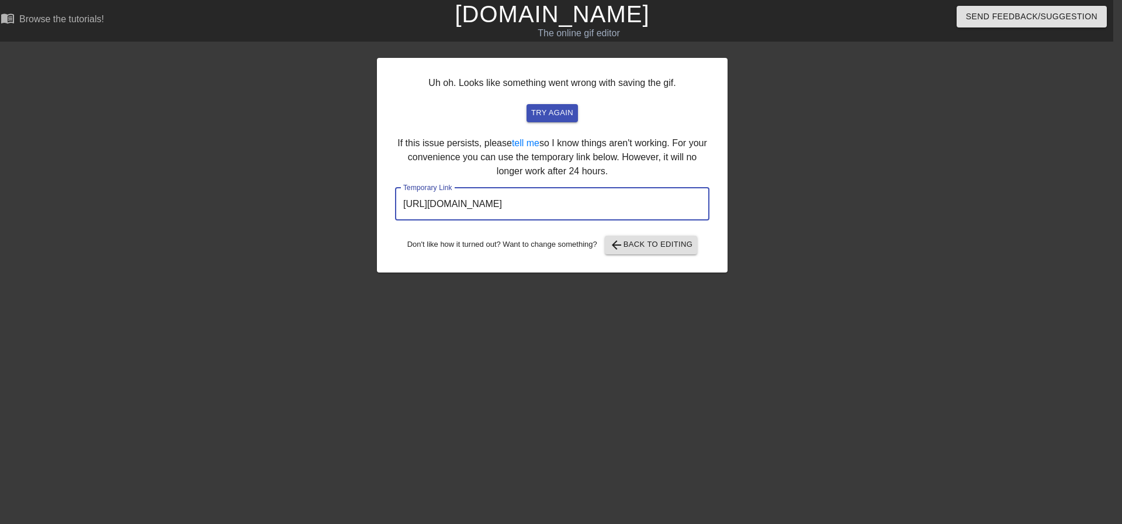
drag, startPoint x: 525, startPoint y: 208, endPoint x: 329, endPoint y: 208, distance: 195.8
click at [329, 208] on div "Uh oh. Looks like something went wrong with saving the gif. try again If this i…" at bounding box center [552, 221] width 1122 height 351
